Goal: Transaction & Acquisition: Subscribe to service/newsletter

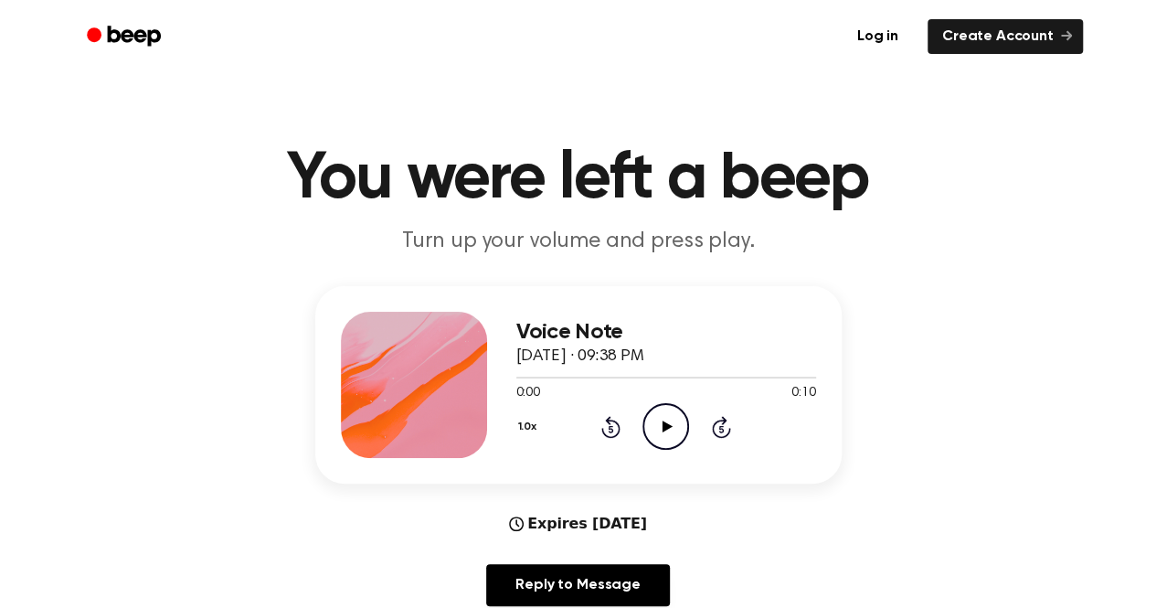
click at [669, 429] on icon "Play Audio" at bounding box center [666, 426] width 47 height 47
click at [124, 28] on icon "Beep" at bounding box center [126, 36] width 78 height 27
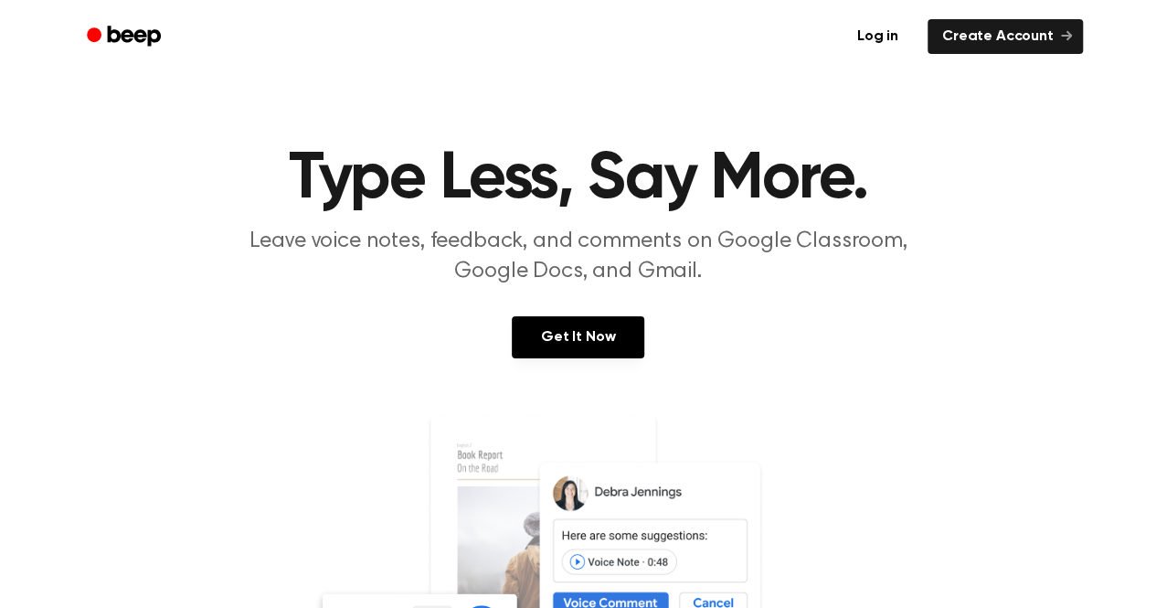
scroll to position [133, 0]
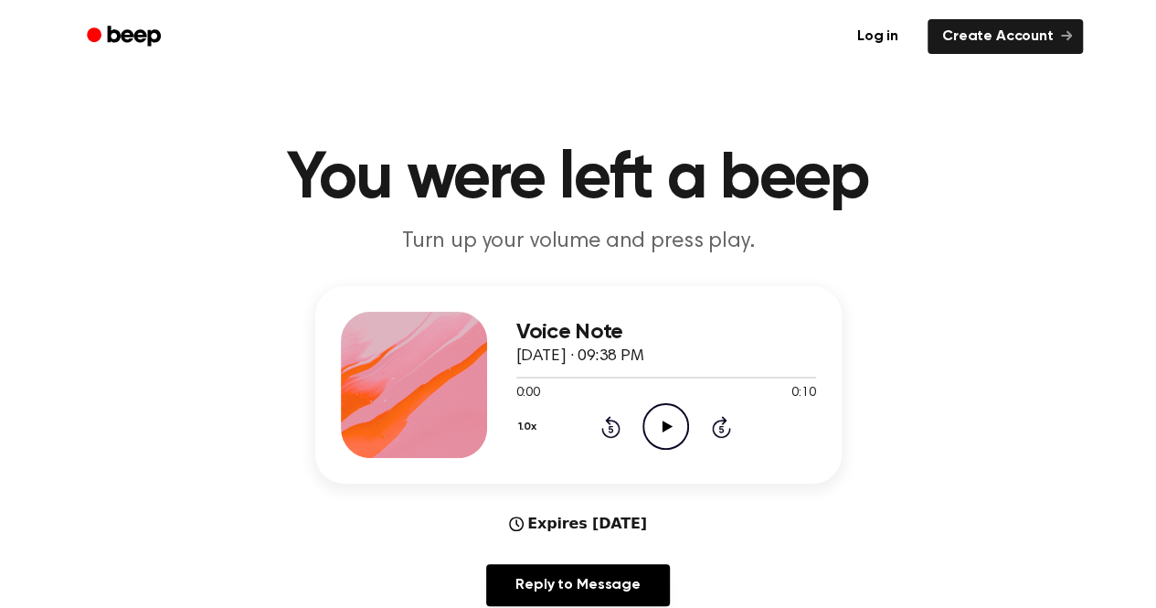
click at [139, 28] on icon "Beep" at bounding box center [126, 36] width 78 height 27
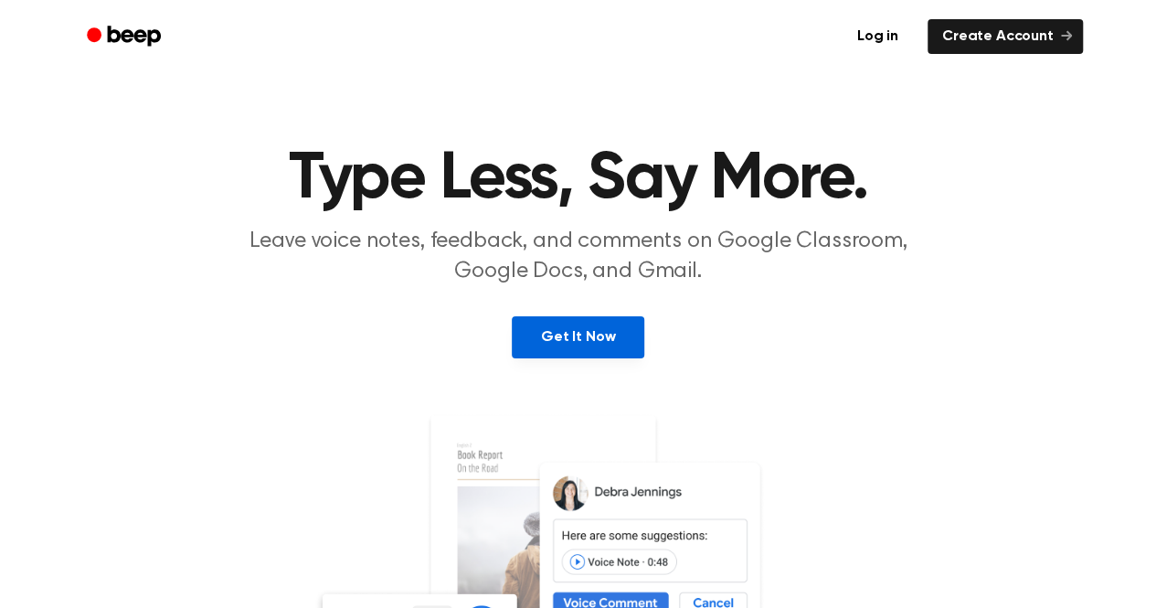
click at [559, 330] on link "Get It Now" at bounding box center [578, 337] width 133 height 42
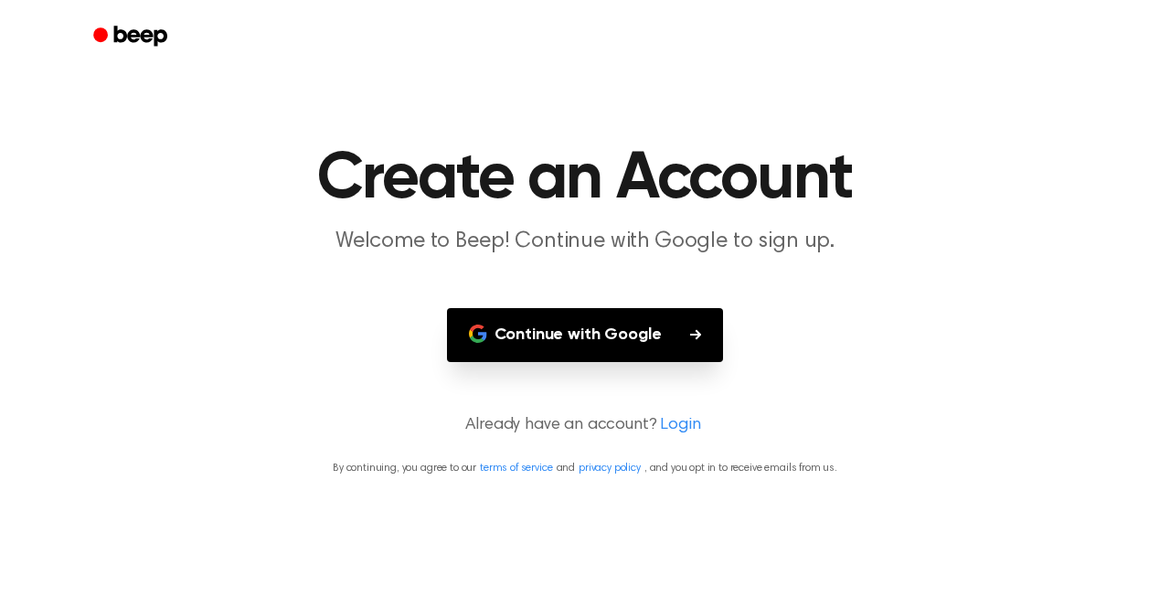
click at [565, 332] on button "Continue with Google" at bounding box center [585, 335] width 277 height 54
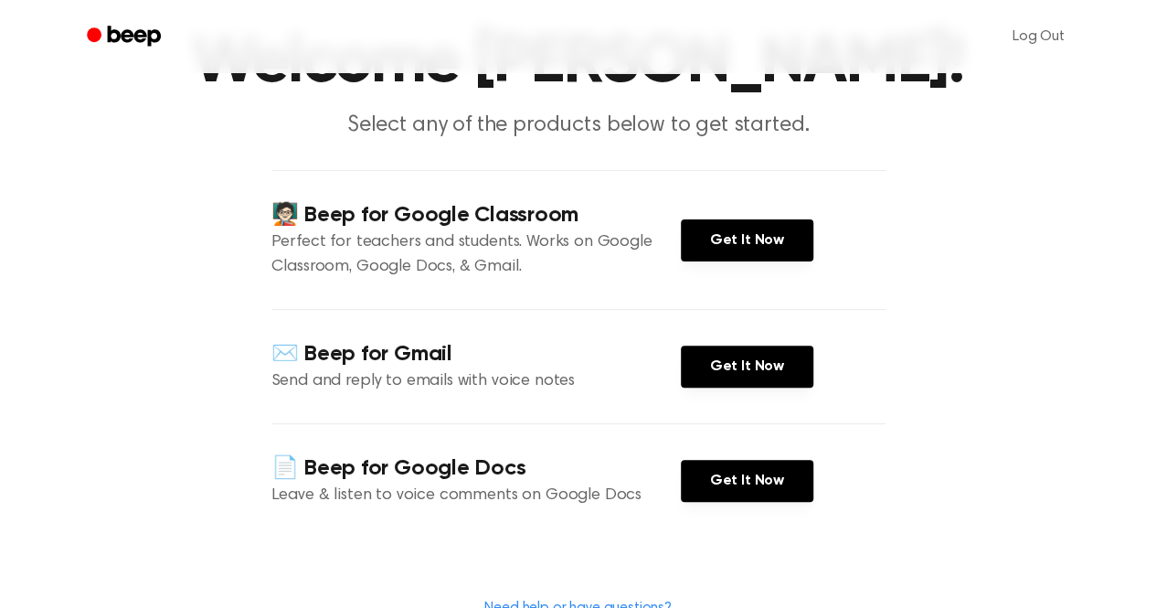
scroll to position [121, 0]
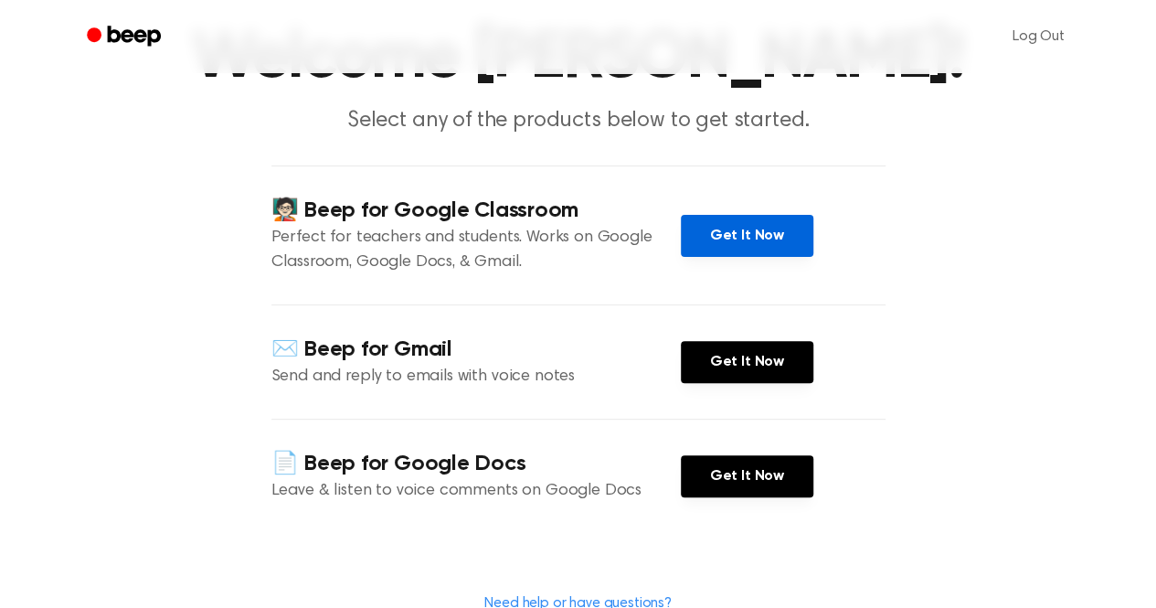
drag, startPoint x: 748, startPoint y: 228, endPoint x: 715, endPoint y: 228, distance: 32.9
click at [715, 228] on link "Get It Now" at bounding box center [747, 236] width 133 height 42
